Goal: Information Seeking & Learning: Learn about a topic

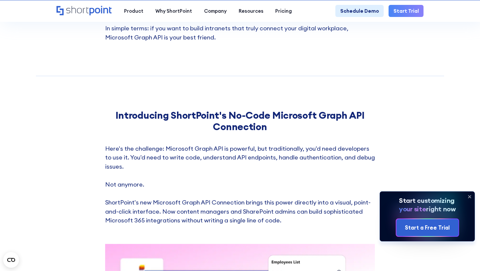
scroll to position [1278, 0]
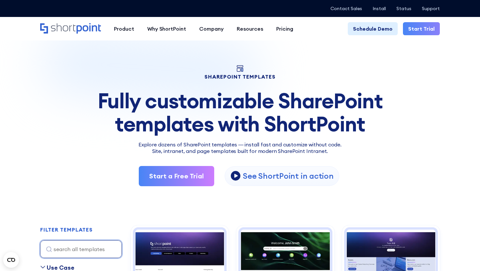
click at [75, 246] on input at bounding box center [81, 250] width 82 height 18
paste input "HR 2 - HR Intranet Portal"
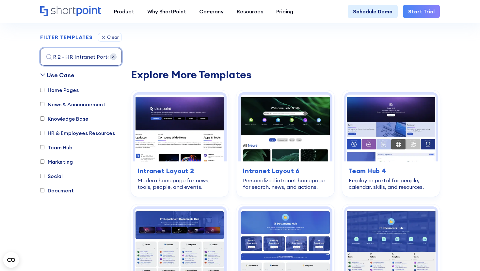
scroll to position [0, 5]
drag, startPoint x: 62, startPoint y: 56, endPoint x: 159, endPoint y: 57, distance: 97.3
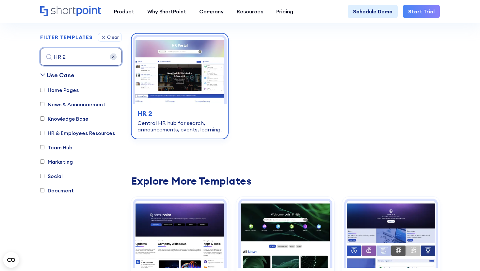
type input "HR 2"
click at [202, 87] on img at bounding box center [179, 70] width 89 height 67
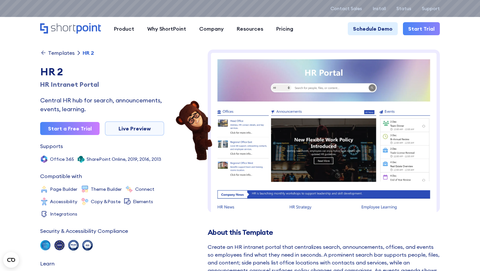
click at [63, 55] on div "Templates" at bounding box center [61, 52] width 27 height 5
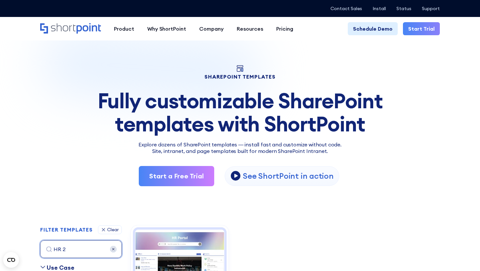
click at [73, 249] on input "HR 2" at bounding box center [81, 250] width 82 height 18
paste input "Intranet Layout"
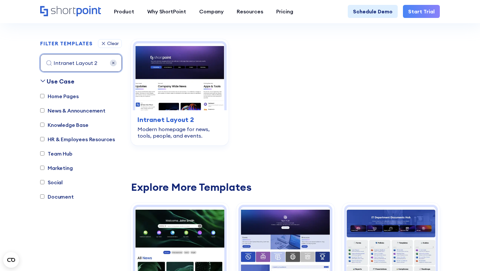
scroll to position [193, 0]
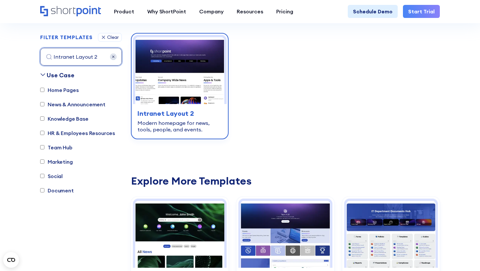
type input "Intranet Layout 2"
click at [198, 104] on div "home-pages Intranet Layout 2 Modern homepage for news, tools, people, and event…" at bounding box center [180, 120] width 94 height 33
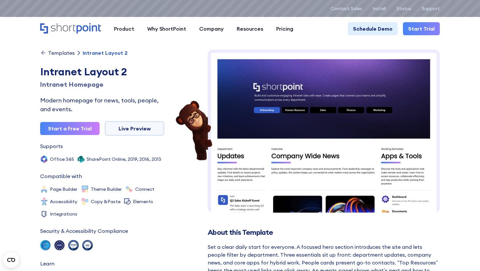
click at [69, 55] on div "Templates" at bounding box center [61, 52] width 27 height 5
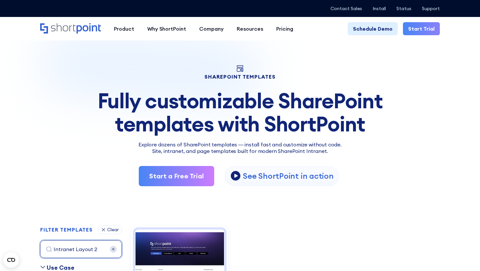
click at [93, 250] on input "Intranet Layout 2" at bounding box center [81, 250] width 82 height 18
paste input "Team Hub 4"
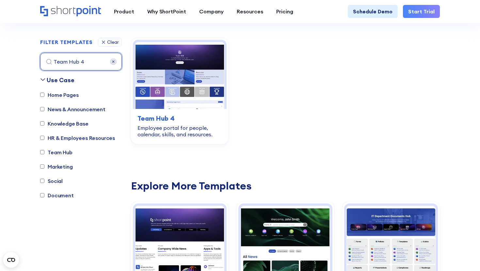
scroll to position [193, 0]
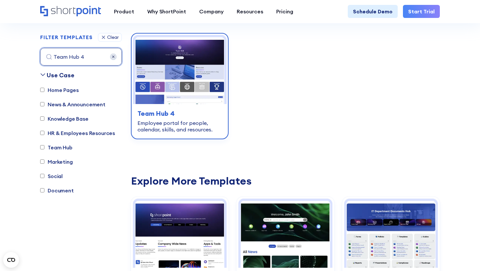
type input "Team Hub 4"
click at [178, 81] on img at bounding box center [179, 70] width 89 height 67
